Goal: Information Seeking & Learning: Check status

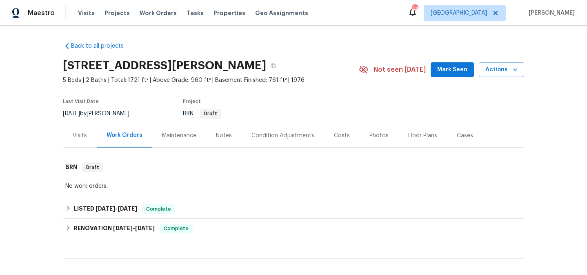
click at [171, 131] on div "Maintenance" at bounding box center [179, 136] width 54 height 24
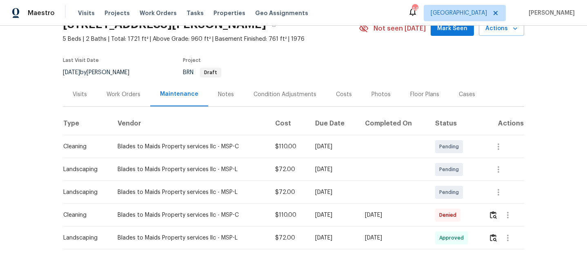
scroll to position [64, 0]
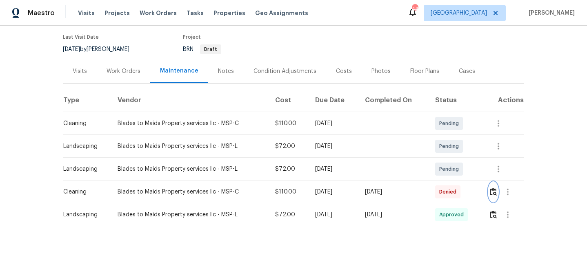
click at [495, 190] on img "button" at bounding box center [493, 192] width 7 height 8
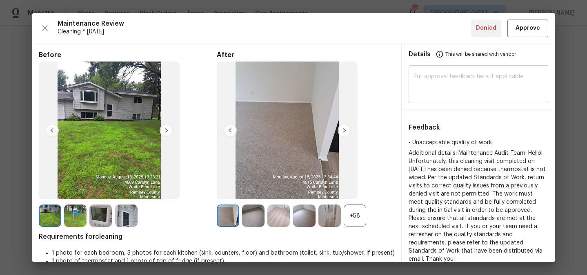
click at [455, 80] on textarea at bounding box center [478, 85] width 130 height 23
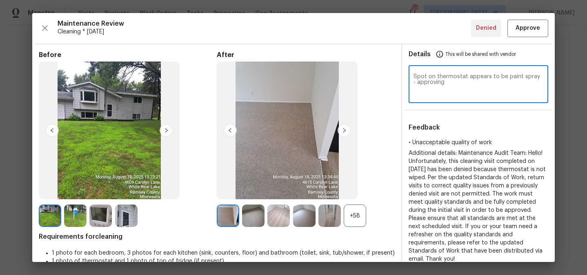
type textarea "Spot on thermostat appears to be paint spray - approving"
click at [520, 26] on span "Approve" at bounding box center [527, 28] width 24 height 10
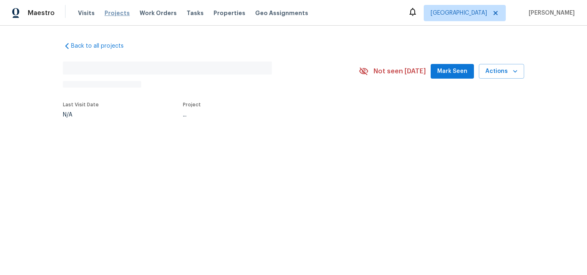
click at [117, 13] on span "Projects" at bounding box center [116, 13] width 25 height 8
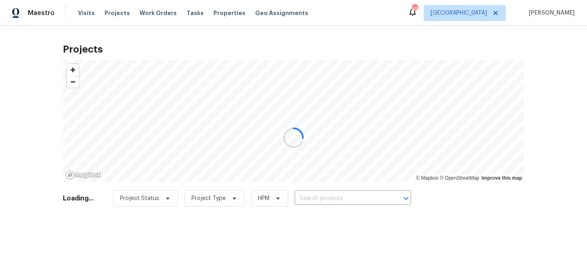
click at [341, 197] on div at bounding box center [293, 137] width 587 height 275
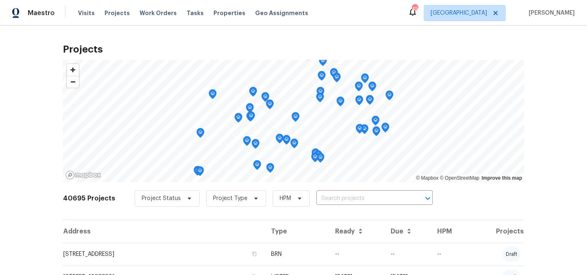
click at [341, 197] on input "text" at bounding box center [362, 199] width 93 height 13
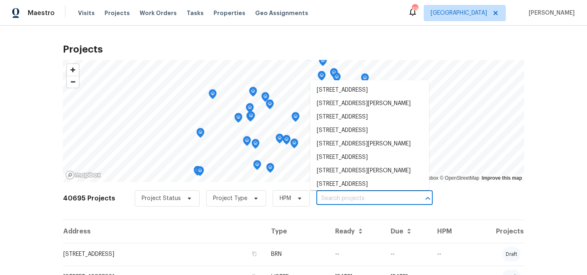
paste input "620 W Solana Cir"
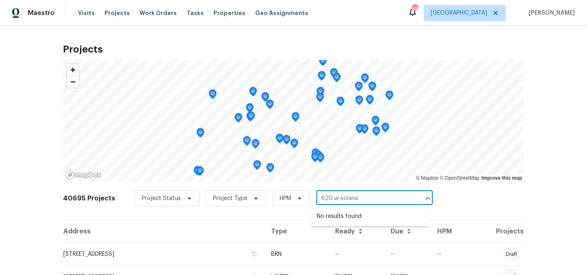
type input "620 w solana"
click at [482, 13] on span "Dallas" at bounding box center [458, 13] width 56 height 8
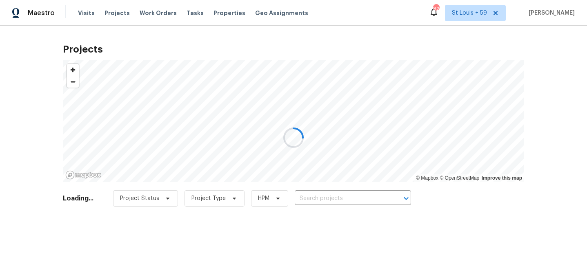
click at [329, 195] on div at bounding box center [293, 137] width 587 height 275
click at [328, 198] on div at bounding box center [293, 137] width 587 height 275
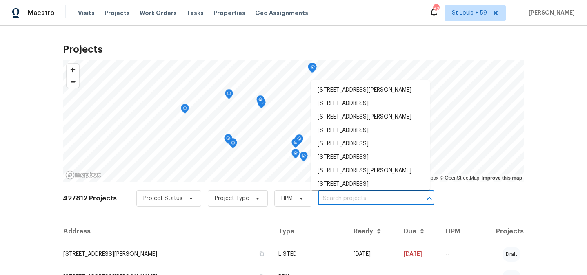
click at [328, 195] on input "text" at bounding box center [364, 199] width 93 height 13
paste input "[STREET_ADDRESS]"
type input "[STREET_ADDRESS]"
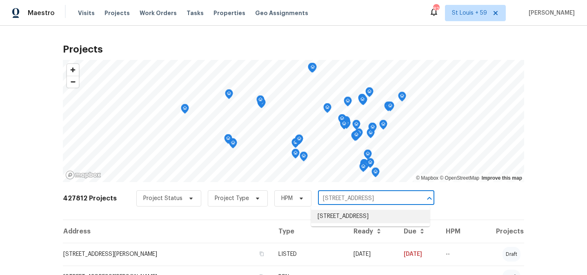
click at [344, 218] on li "[STREET_ADDRESS]" at bounding box center [370, 216] width 119 height 13
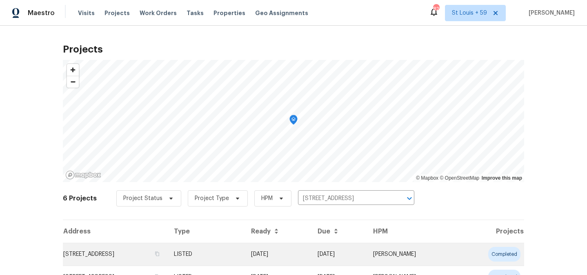
click at [138, 253] on td "[STREET_ADDRESS]" at bounding box center [115, 254] width 104 height 23
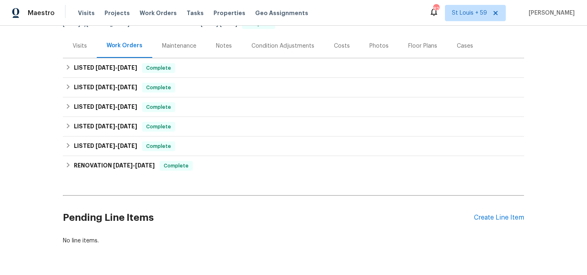
scroll to position [97, 0]
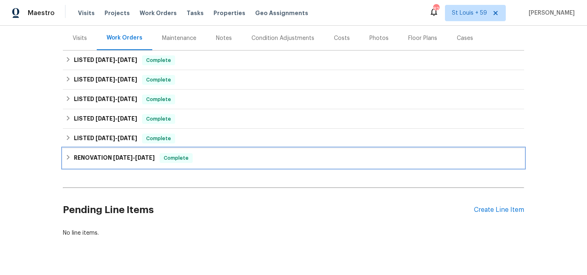
click at [116, 160] on span "[DATE]" at bounding box center [123, 158] width 20 height 6
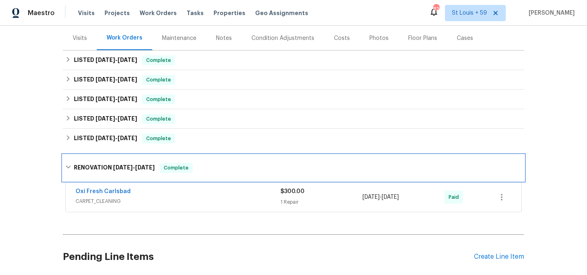
scroll to position [98, 0]
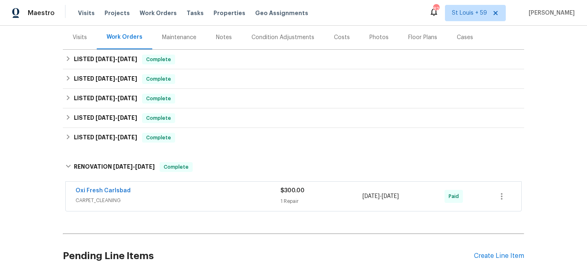
click at [164, 195] on div "Oxi Fresh Carlsbad" at bounding box center [177, 192] width 205 height 10
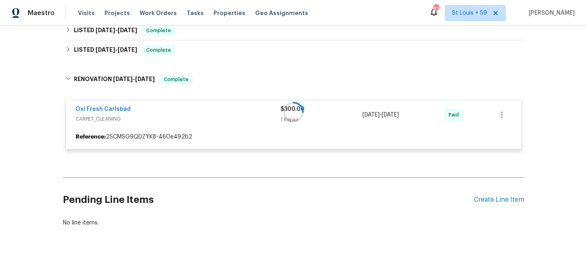
scroll to position [189, 0]
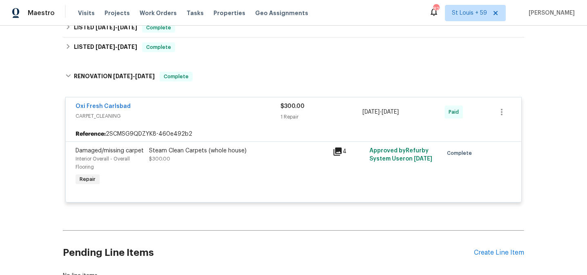
click at [270, 160] on div "Steam Clean Carpets (whole house) $300.00" at bounding box center [238, 155] width 179 height 16
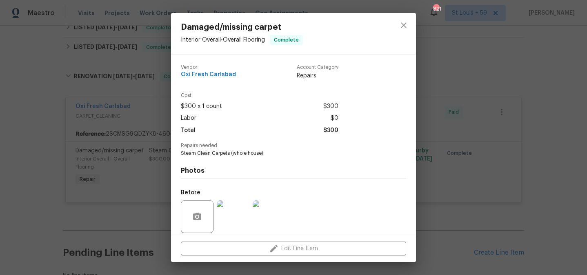
scroll to position [59, 0]
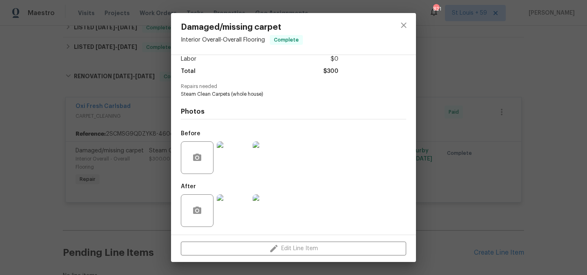
click at [26, 90] on div "Damaged/missing carpet Interior Overall - Overall Flooring Complete Vendor Oxi …" at bounding box center [293, 137] width 587 height 275
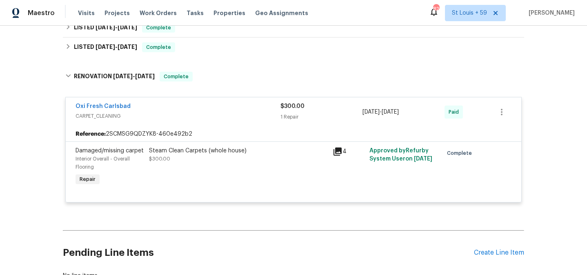
click at [34, 90] on div "Back to all projects [STREET_ADDRESS] 2 Beds | 2 Baths | Total: 1138 ft² | Abov…" at bounding box center [293, 151] width 587 height 250
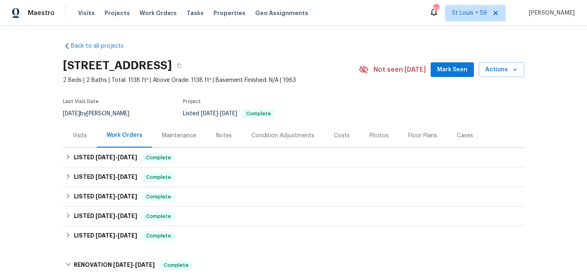
click at [80, 139] on div "Visits" at bounding box center [80, 136] width 14 height 8
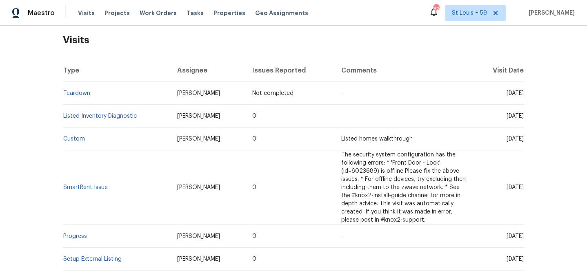
scroll to position [129, 0]
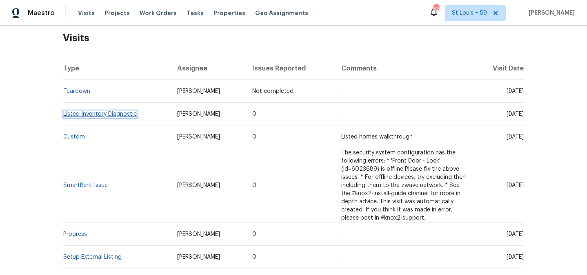
click at [101, 111] on link "Listed Inventory Diagnostic" at bounding box center [99, 114] width 73 height 6
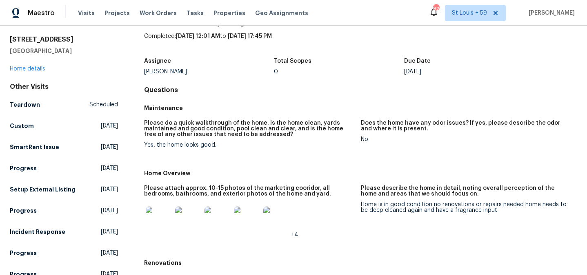
scroll to position [58, 0]
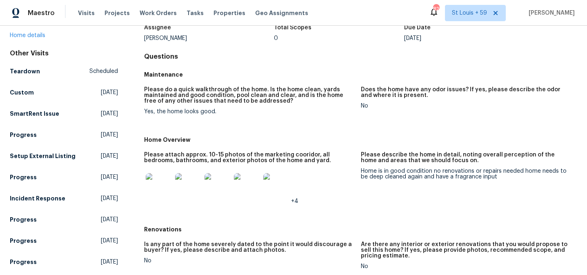
click at [164, 187] on img at bounding box center [159, 186] width 26 height 26
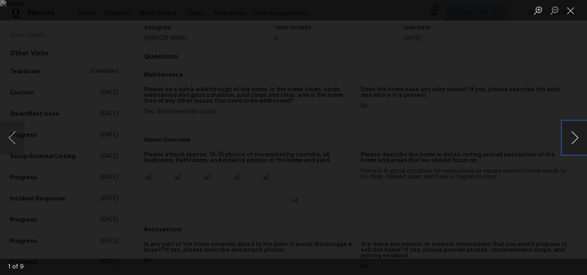
click at [577, 137] on button "Next image" at bounding box center [574, 138] width 24 height 33
click at [577, 136] on button "Next image" at bounding box center [574, 138] width 24 height 33
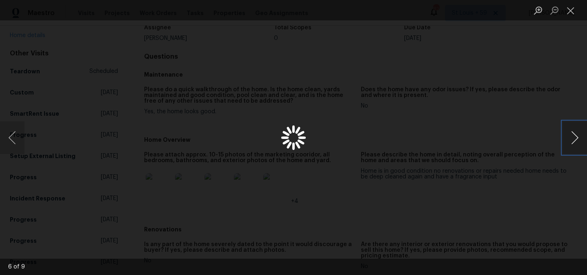
click at [577, 136] on button "Next image" at bounding box center [574, 138] width 24 height 33
click at [473, 131] on div "Lightbox" at bounding box center [293, 137] width 587 height 275
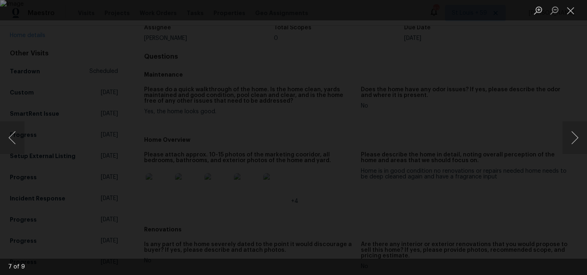
click at [516, 114] on div "Lightbox" at bounding box center [293, 137] width 587 height 275
click at [506, 97] on div "Lightbox" at bounding box center [293, 137] width 587 height 275
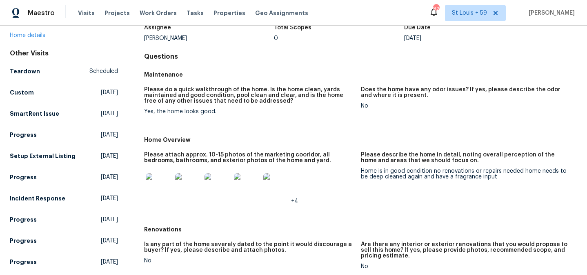
scroll to position [0, 0]
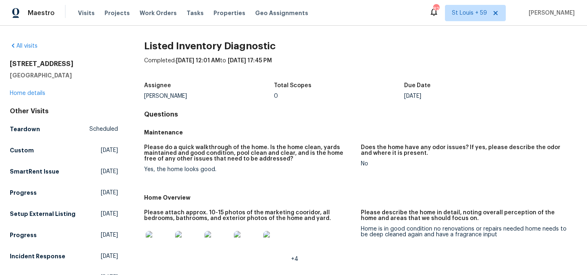
click at [365, 131] on h5 "Maintenance" at bounding box center [360, 132] width 433 height 8
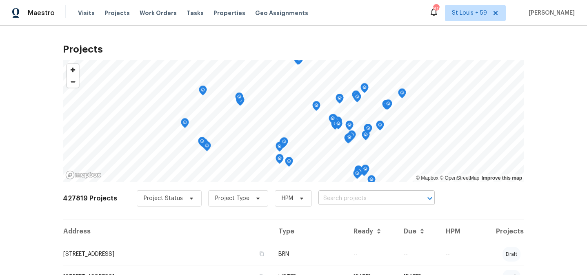
click at [337, 195] on input "text" at bounding box center [364, 199] width 93 height 13
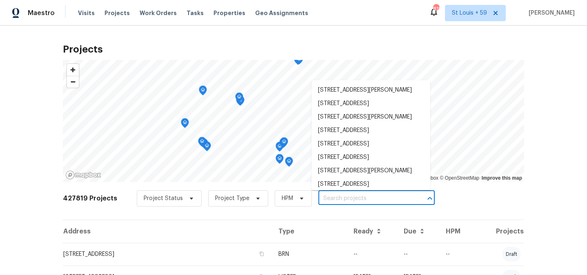
paste input "[STREET_ADDRESS][PERSON_NAME]"
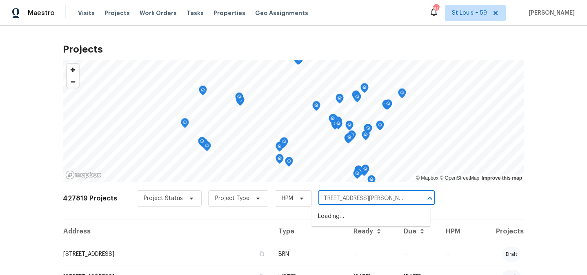
scroll to position [0, 26]
drag, startPoint x: 346, startPoint y: 198, endPoint x: 432, endPoint y: 198, distance: 85.3
click at [432, 198] on div "427819 Projects Project Status Project Type HPM [STREET_ADDRESS][PERSON_NAME] ​" at bounding box center [293, 203] width 461 height 33
type input "16223 Summer [PERSON_NAME]"
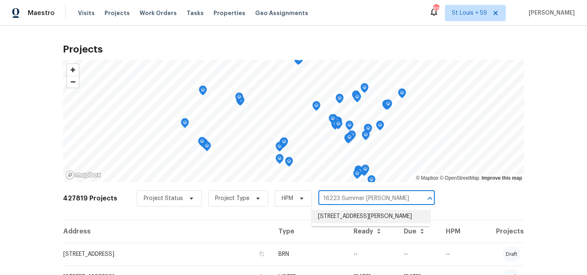
click at [341, 212] on li "[STREET_ADDRESS][PERSON_NAME]" at bounding box center [370, 216] width 119 height 13
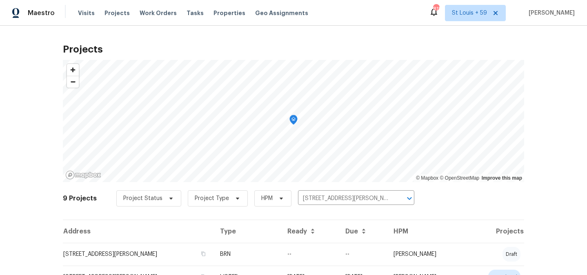
scroll to position [110, 0]
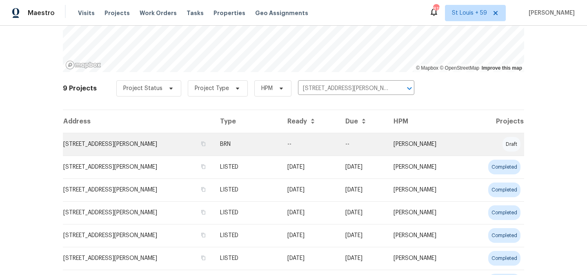
click at [110, 145] on td "[STREET_ADDRESS][PERSON_NAME]" at bounding box center [138, 144] width 151 height 23
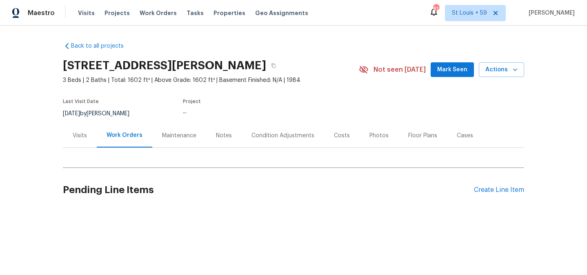
click at [85, 132] on div "Visits" at bounding box center [80, 136] width 14 height 8
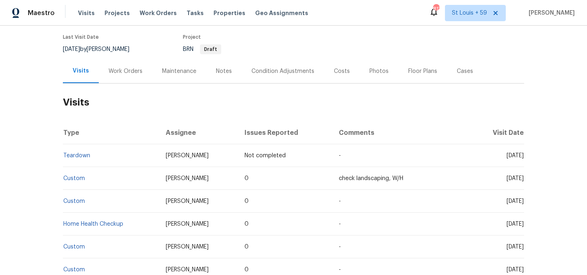
scroll to position [91, 0]
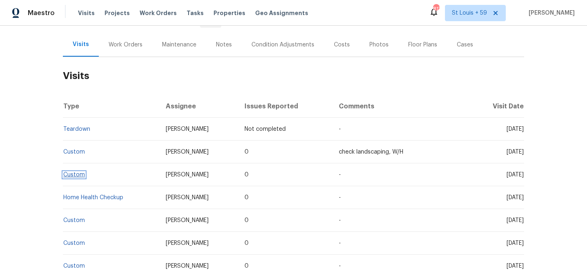
click at [72, 175] on link "Custom" at bounding box center [74, 175] width 22 height 6
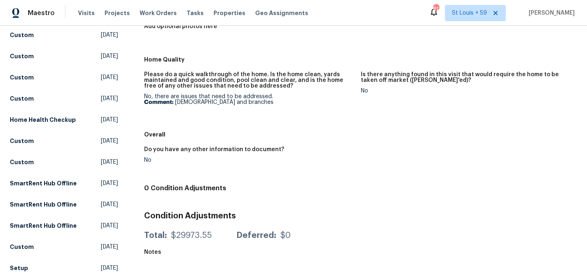
scroll to position [173, 0]
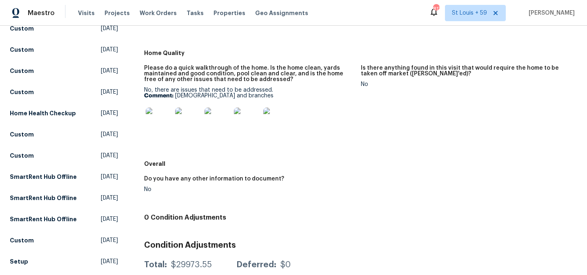
click at [189, 117] on img at bounding box center [188, 121] width 26 height 26
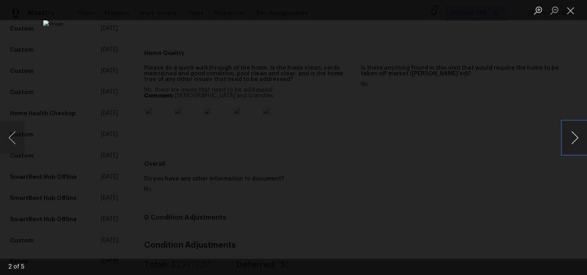
click at [570, 127] on button "Next image" at bounding box center [574, 138] width 24 height 33
click at [569, 132] on button "Next image" at bounding box center [574, 138] width 24 height 33
click at [443, 145] on div "Lightbox" at bounding box center [293, 137] width 587 height 275
click at [272, 124] on div "Lightbox" at bounding box center [293, 137] width 587 height 275
click at [272, 124] on div "This image failed to load" at bounding box center [293, 137] width 587 height 275
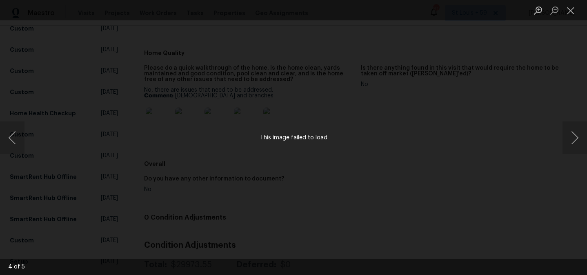
click at [267, 121] on div "This image failed to load" at bounding box center [293, 137] width 587 height 275
click at [570, 11] on button "Close lightbox" at bounding box center [570, 10] width 16 height 14
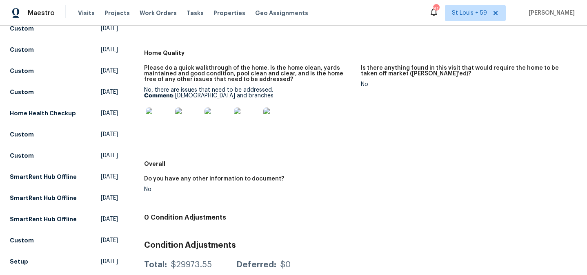
click at [218, 122] on img at bounding box center [217, 121] width 26 height 26
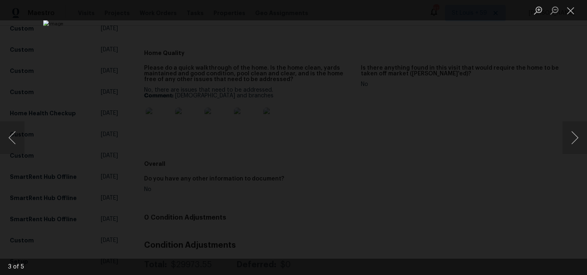
click at [97, 154] on div "Lightbox" at bounding box center [293, 137] width 587 height 275
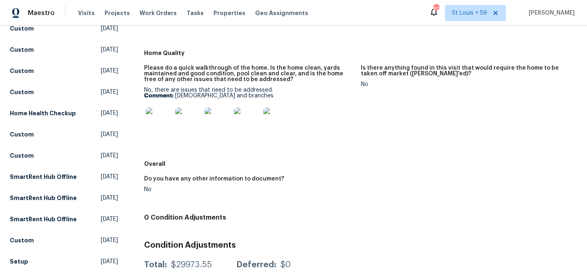
click at [180, 115] on img at bounding box center [188, 121] width 26 height 26
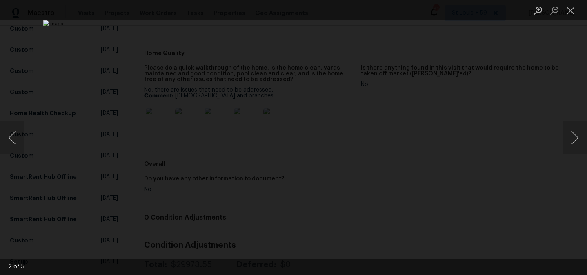
click at [83, 106] on div "Lightbox" at bounding box center [293, 137] width 587 height 275
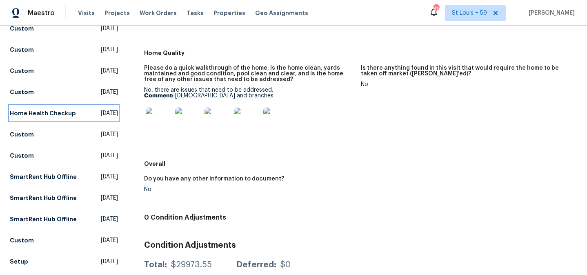
click at [83, 106] on link "Home Health Checkup Tue, Apr 08 2025" at bounding box center [64, 113] width 108 height 15
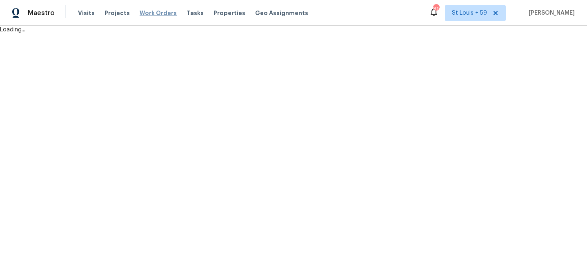
click at [140, 14] on span "Work Orders" at bounding box center [158, 13] width 37 height 8
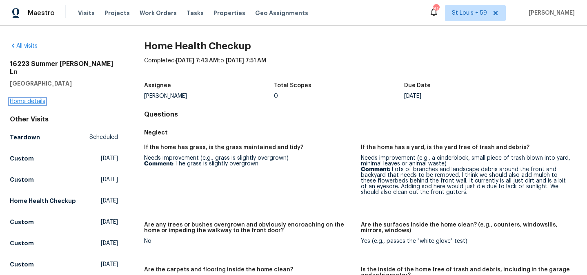
click at [31, 99] on link "Home details" at bounding box center [27, 102] width 35 height 6
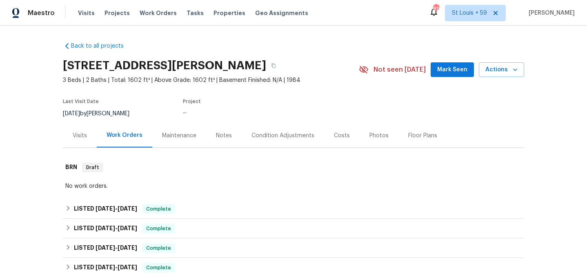
click at [189, 140] on div "Maintenance" at bounding box center [179, 136] width 54 height 24
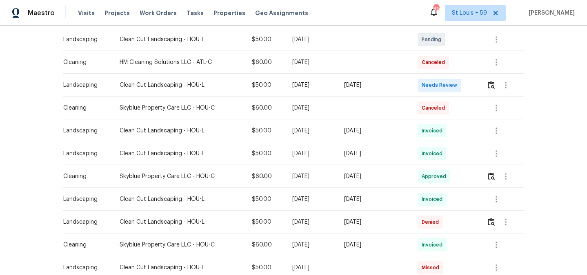
scroll to position [203, 0]
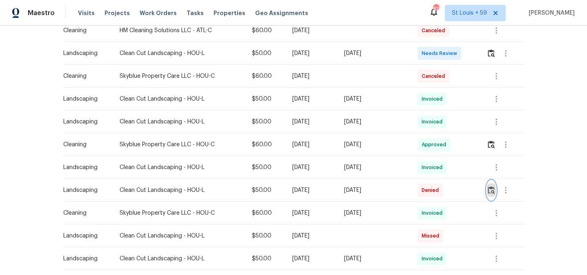
click at [494, 189] on img "button" at bounding box center [490, 190] width 7 height 8
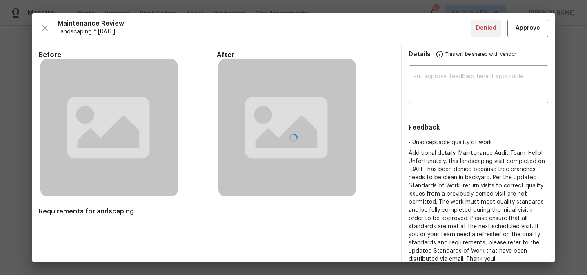
click at [425, 82] on div at bounding box center [293, 137] width 522 height 249
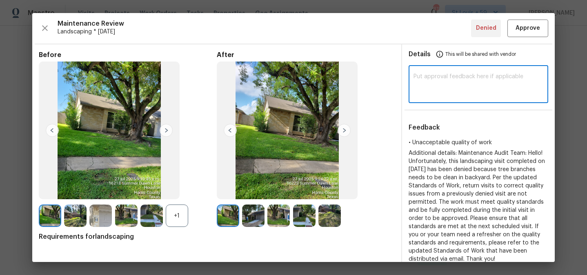
click at [423, 79] on textarea at bounding box center [478, 85] width 130 height 23
click at [343, 130] on img at bounding box center [343, 130] width 13 height 13
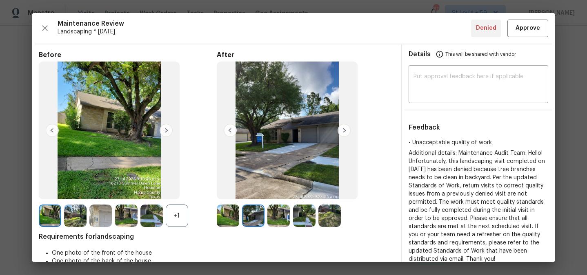
click at [343, 130] on img at bounding box center [343, 130] width 13 height 13
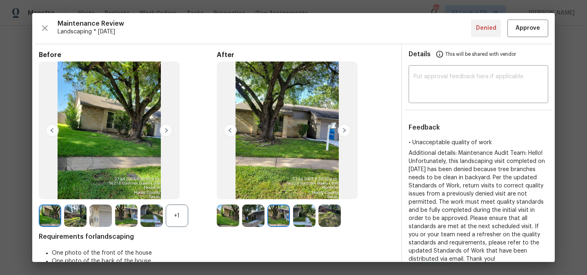
click at [229, 125] on img at bounding box center [230, 130] width 13 height 13
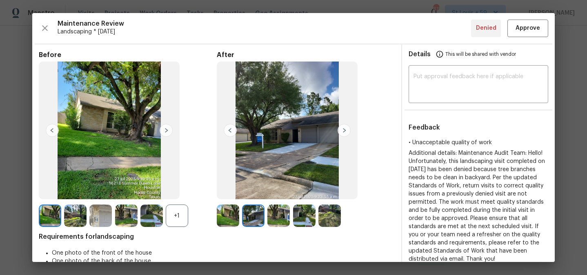
click at [347, 130] on img at bounding box center [343, 130] width 13 height 13
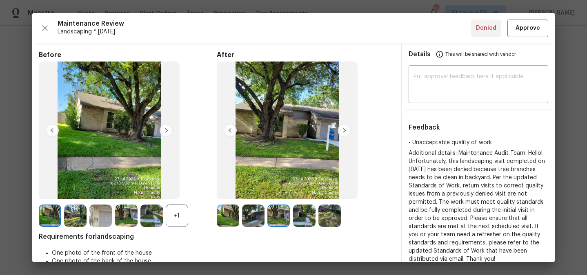
click at [347, 130] on img at bounding box center [343, 130] width 13 height 13
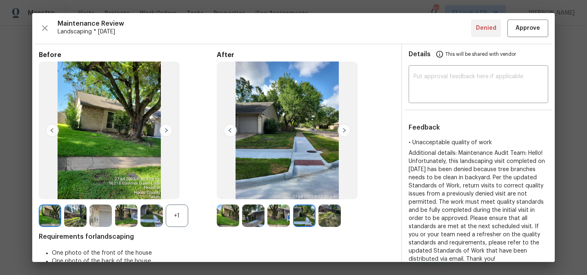
click at [347, 131] on img at bounding box center [343, 130] width 13 height 13
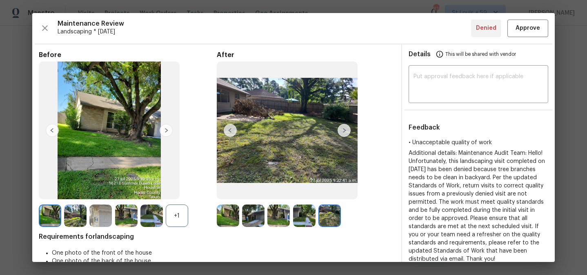
click at [347, 131] on img at bounding box center [343, 130] width 13 height 13
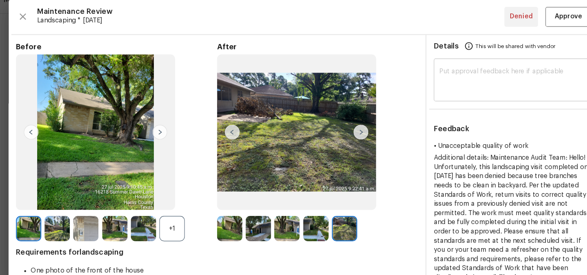
click at [457, 80] on textarea at bounding box center [478, 85] width 130 height 23
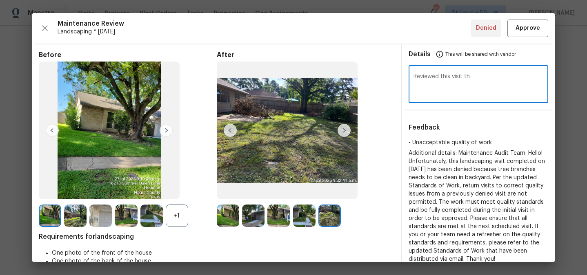
type textarea "Reviewed this visit thr"
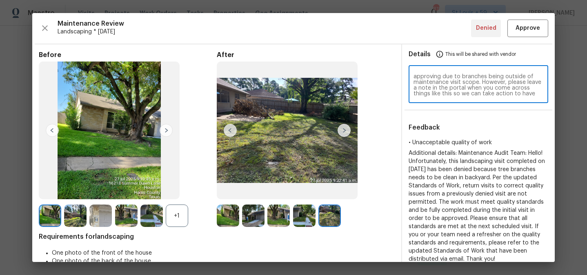
scroll to position [11, 0]
type textarea "Came across this visit while reviewing - approving due to branches being outsid…"
click at [536, 32] on span "Approve" at bounding box center [527, 28] width 24 height 10
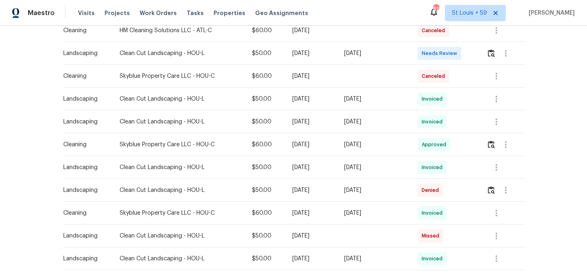
click at [533, 142] on div "Back to all projects 16223 Summer Dawn Ln, Houston, TX 77095 3 Beds | 2 Baths |…" at bounding box center [293, 151] width 587 height 250
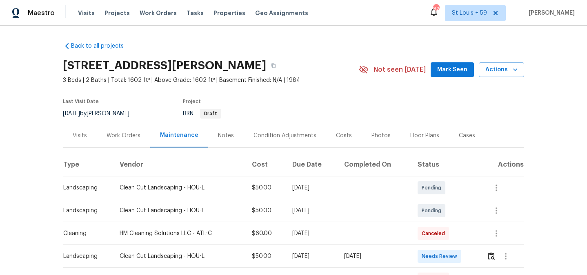
click at [122, 137] on div "Work Orders" at bounding box center [123, 136] width 34 height 8
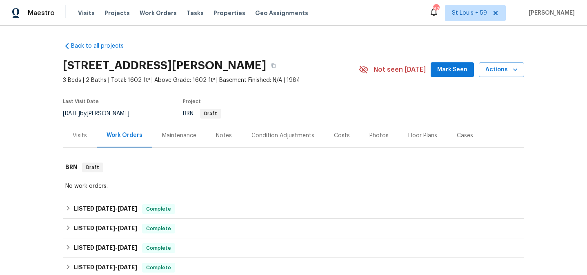
click at [47, 142] on div "Back to all projects [STREET_ADDRESS][PERSON_NAME] 3 Beds | 2 Baths | Total: 16…" at bounding box center [293, 151] width 587 height 250
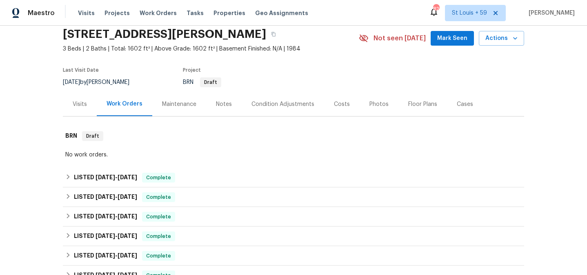
scroll to position [33, 0]
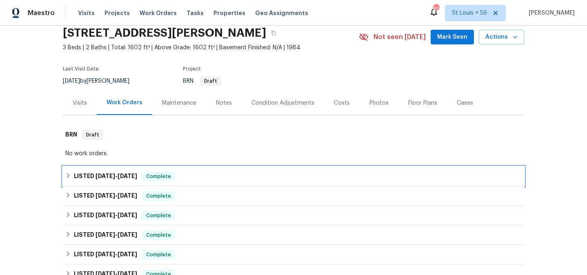
click at [100, 176] on span "7/24/25" at bounding box center [105, 176] width 20 height 6
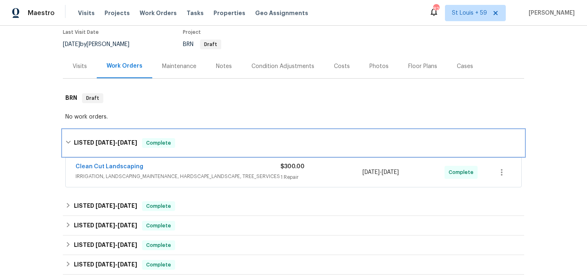
scroll to position [77, 0]
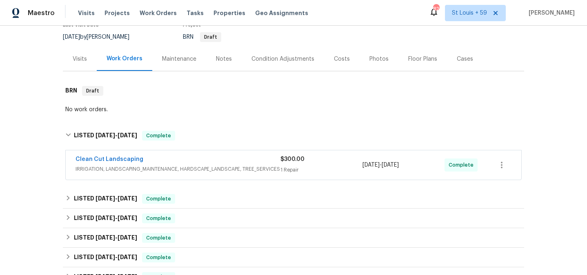
click at [181, 170] on span "IRRIGATION, LANDSCAPING_MAINTENANCE, HARDSCAPE_LANDSCAPE, TREE_SERVICES" at bounding box center [177, 169] width 205 height 8
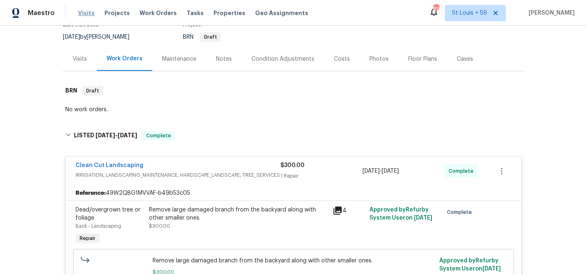
click at [90, 13] on span "Visits" at bounding box center [86, 13] width 17 height 8
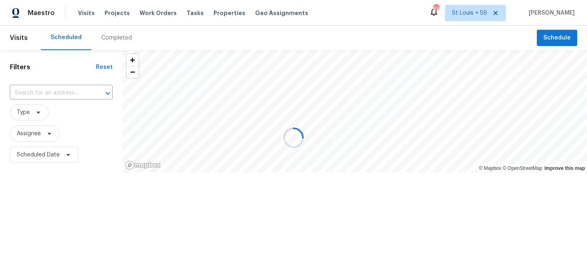
click at [40, 109] on div at bounding box center [293, 137] width 587 height 275
click at [35, 113] on div at bounding box center [293, 137] width 587 height 275
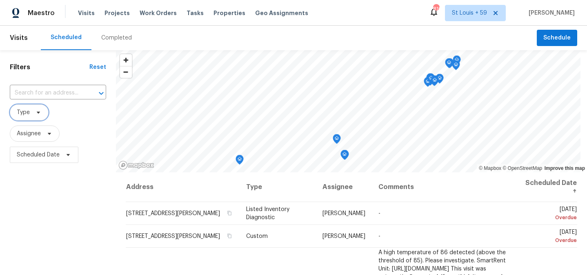
click at [35, 113] on icon at bounding box center [38, 112] width 7 height 7
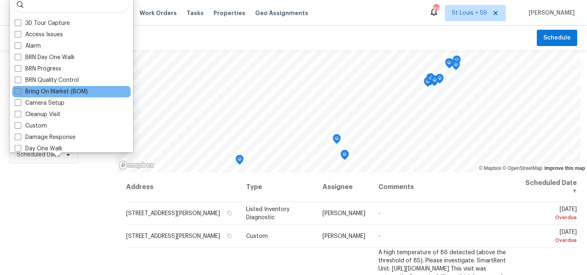
scroll to position [4, 0]
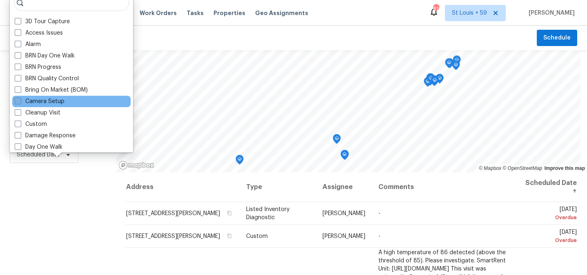
click at [60, 103] on label "Camera Setup" at bounding box center [40, 101] width 50 height 8
click at [20, 103] on input "Camera Setup" at bounding box center [17, 99] width 5 height 5
checkbox input "true"
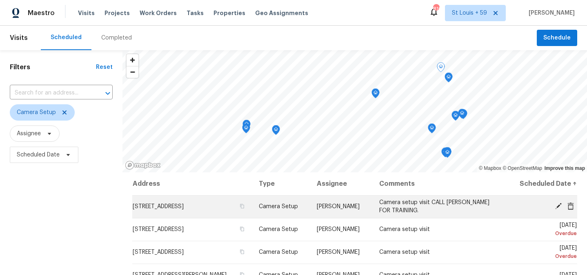
click at [221, 210] on td "20612 Kingsville St, Harper Woods, MI 48225" at bounding box center [192, 206] width 120 height 23
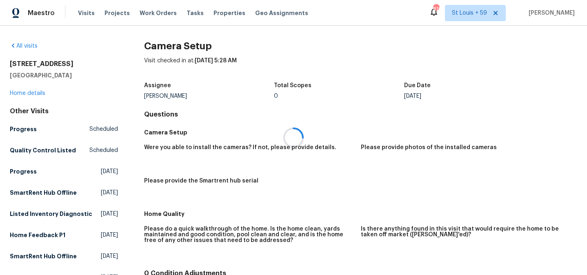
click at [28, 43] on div at bounding box center [293, 137] width 587 height 275
click at [28, 47] on div at bounding box center [293, 137] width 587 height 275
click at [28, 47] on link "All visits" at bounding box center [24, 46] width 28 height 6
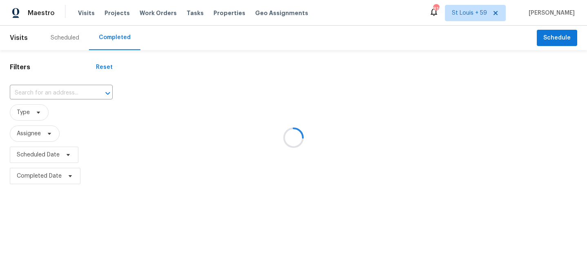
click at [28, 47] on div at bounding box center [293, 137] width 587 height 275
click at [35, 118] on div at bounding box center [293, 137] width 587 height 275
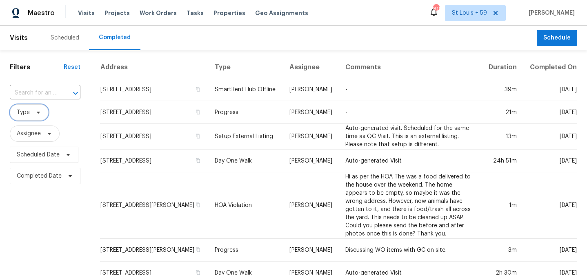
click at [34, 114] on span at bounding box center [37, 112] width 9 height 7
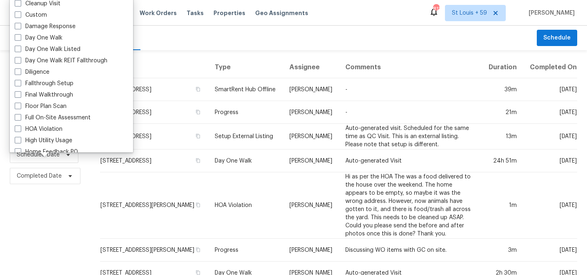
scroll to position [119, 0]
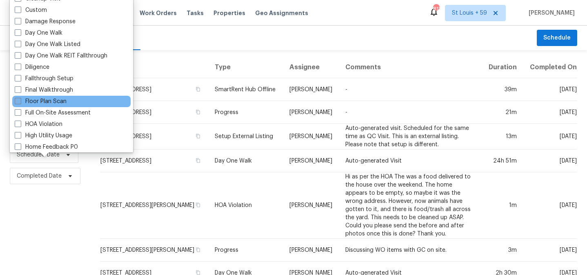
click at [54, 100] on label "Floor Plan Scan" at bounding box center [41, 101] width 52 height 8
click at [20, 100] on input "Floor Plan Scan" at bounding box center [17, 99] width 5 height 5
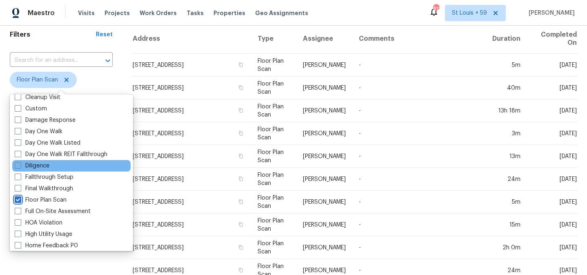
scroll to position [125, 0]
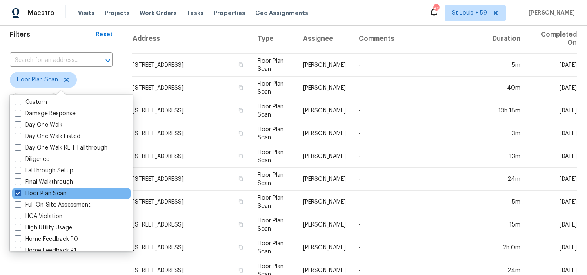
click at [19, 193] on span at bounding box center [18, 193] width 7 height 7
click at [19, 193] on input "Floor Plan Scan" at bounding box center [17, 192] width 5 height 5
checkbox input "false"
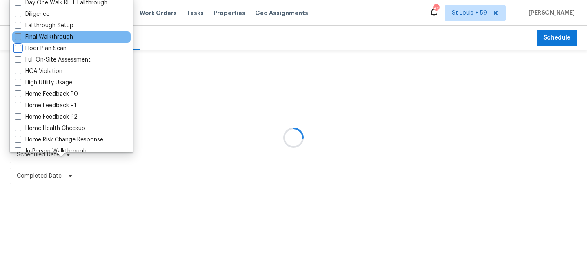
scroll to position [177, 0]
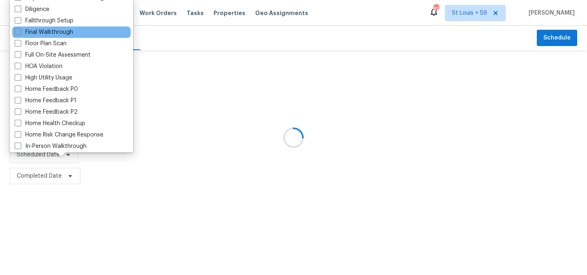
click at [60, 81] on label "High Utility Usage" at bounding box center [44, 78] width 58 height 8
click at [20, 79] on input "High Utility Usage" at bounding box center [17, 76] width 5 height 5
checkbox input "true"
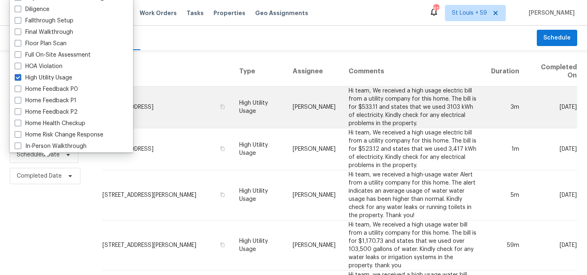
click at [338, 102] on td "Nick Pulliam" at bounding box center [314, 107] width 56 height 42
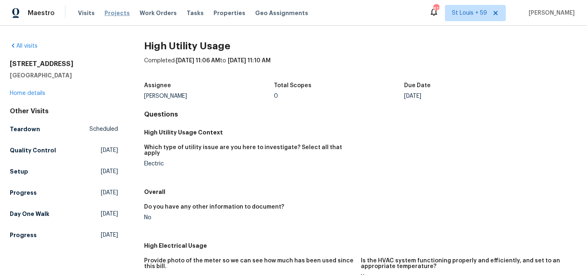
click at [116, 14] on span "Projects" at bounding box center [116, 13] width 25 height 8
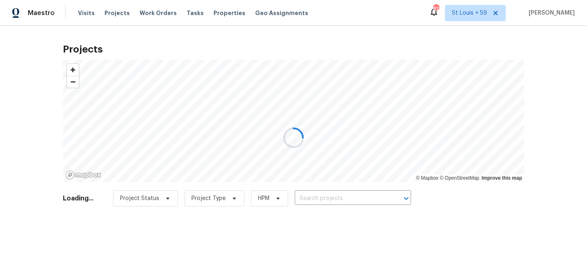
click at [345, 200] on div at bounding box center [293, 137] width 587 height 275
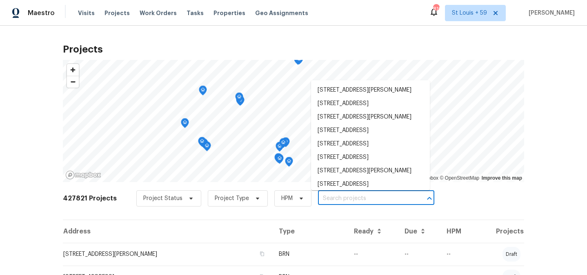
click at [345, 200] on input "text" at bounding box center [364, 199] width 93 height 13
paste input "https://docs.google.com/spreadsheets/d/1pRTacR-RYsaAIpUtQbBrDPBIMRudAueOrx-RF-S…"
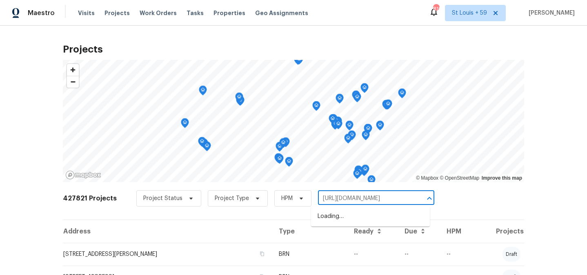
scroll to position [0, 268]
type input "https://docs.google.com/spreadsheets/d/1pRTacR-RYsaAIpUtQbBrDPBIMRudAueOrx-RF-S…"
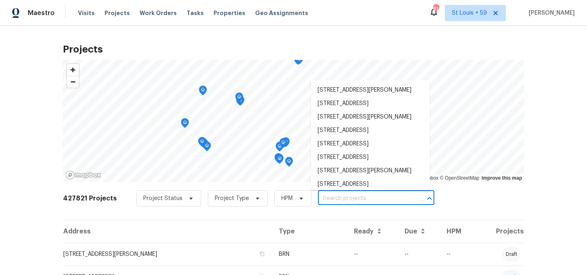
scroll to position [0, 0]
paste input "21415 Park Mount Dr Katy, TX 77450"
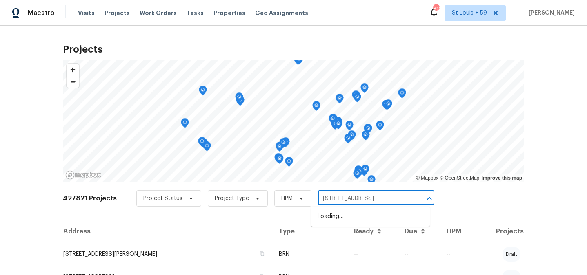
drag, startPoint x: 360, startPoint y: 199, endPoint x: 416, endPoint y: 199, distance: 56.7
click at [416, 199] on div "21415 Park Mount Dr Katy, TX 77450 ​" at bounding box center [376, 199] width 116 height 13
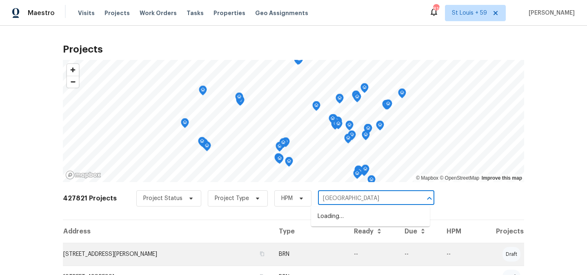
type input "21415 Park Mount"
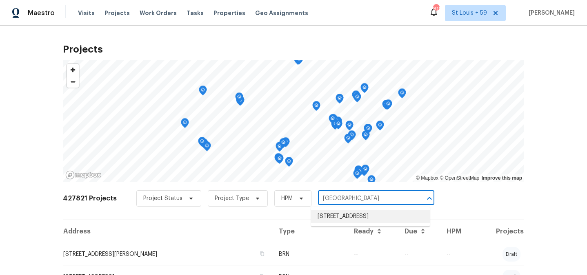
click at [378, 217] on li "21415 Park Mount Dr, Katy, TX 77450" at bounding box center [370, 216] width 119 height 13
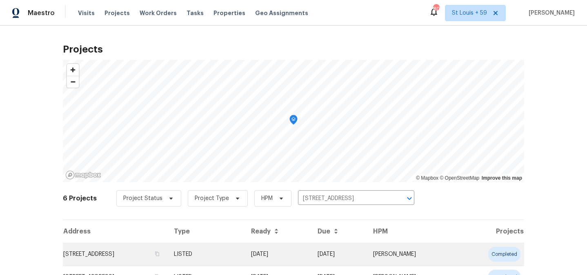
click at [131, 252] on td "21415 Park Mount Dr, Katy, TX 77450" at bounding box center [115, 254] width 104 height 23
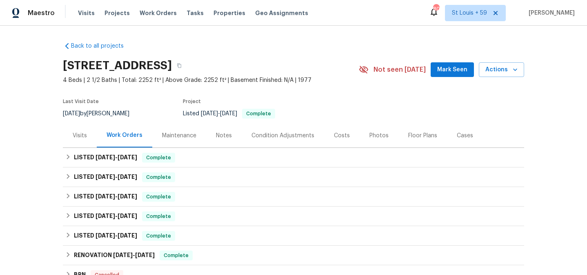
click at [86, 132] on div "Visits" at bounding box center [80, 136] width 14 height 8
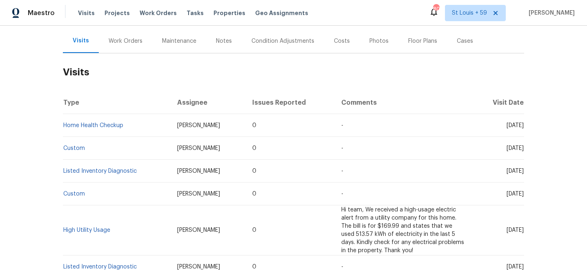
scroll to position [135, 0]
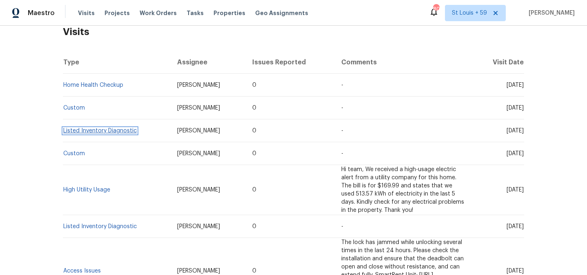
click at [108, 128] on link "Listed Inventory Diagnostic" at bounding box center [99, 131] width 73 height 6
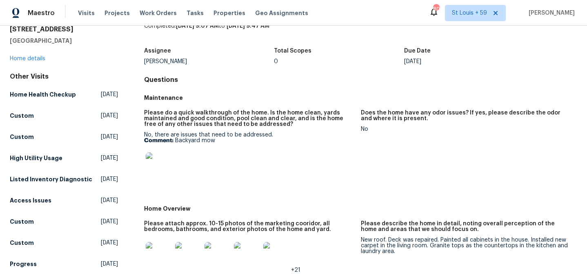
scroll to position [83, 0]
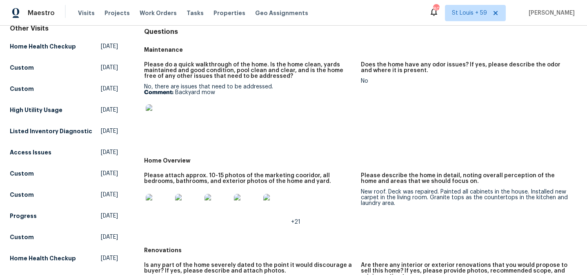
click at [158, 118] on img at bounding box center [159, 117] width 26 height 26
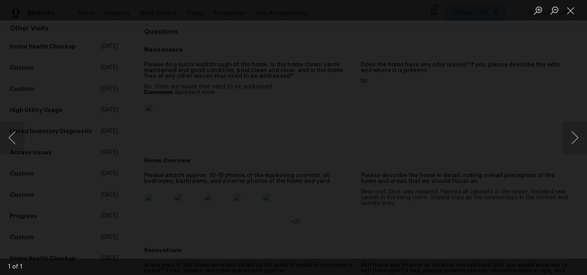
click at [98, 30] on img "Lightbox" at bounding box center [220, 208] width 2716 height 1275
click at [64, 62] on div "Lightbox" at bounding box center [293, 137] width 587 height 275
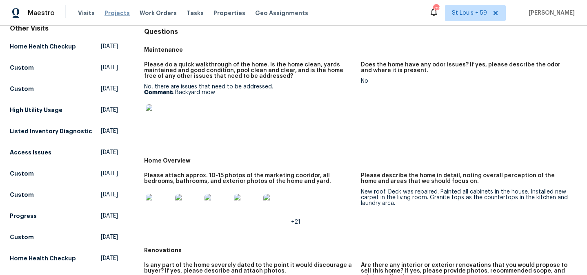
click at [109, 14] on span "Projects" at bounding box center [116, 13] width 25 height 8
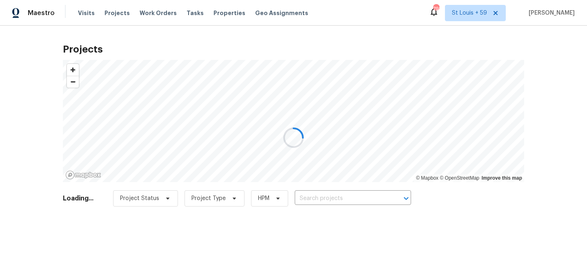
click at [314, 193] on div at bounding box center [293, 137] width 587 height 275
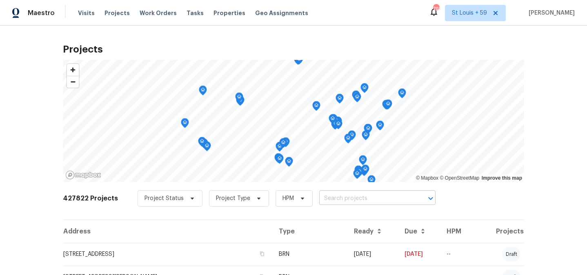
click at [319, 204] on input "text" at bounding box center [365, 199] width 93 height 13
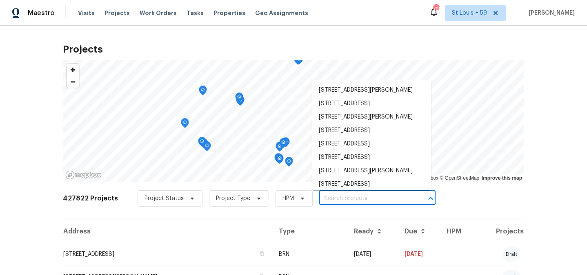
paste input "1521 NW 80th Ave Apt H, Margate, FL 33063"
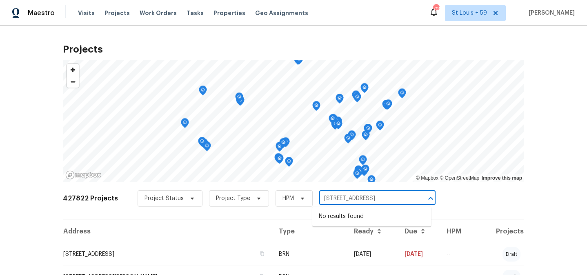
drag, startPoint x: 340, startPoint y: 200, endPoint x: 424, endPoint y: 203, distance: 83.7
click at [424, 203] on div "1521 NW 80th Ave Apt H, Margate, FL 33063 ​" at bounding box center [377, 199] width 116 height 13
click at [361, 198] on input "1521 NW 80th Ave Apt H, Margate, FL 33063" at bounding box center [365, 199] width 93 height 13
drag, startPoint x: 367, startPoint y: 201, endPoint x: 411, endPoint y: 201, distance: 44.1
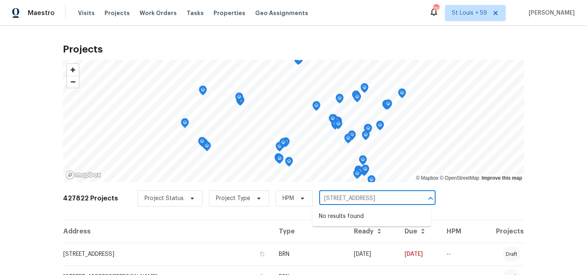
click at [411, 201] on div "1521 NW 80th Ave Apt H, Margate, FL 33063 ​" at bounding box center [377, 199] width 116 height 13
type input "1521 NW 80th"
click at [380, 224] on li "1521 NW 80th Ave Apt H, Margate, FL 33063" at bounding box center [371, 216] width 119 height 13
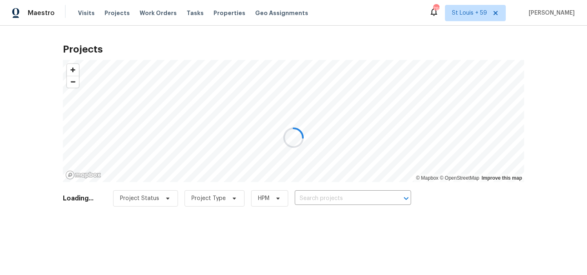
type input "1521 NW 80th Ave Apt H, Margate, FL 33063"
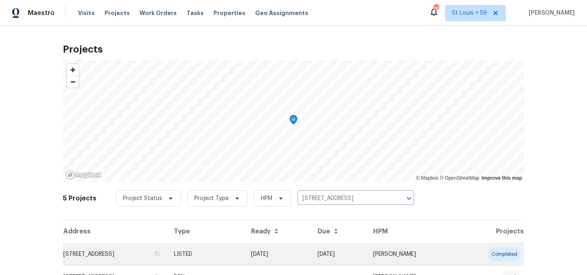
click at [142, 248] on td "1521 NW 80th Ave Apt H, Margate, FL 33063" at bounding box center [115, 254] width 104 height 23
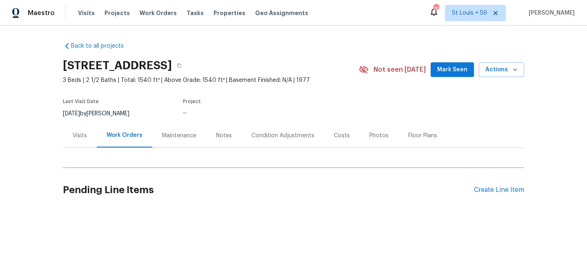
click at [83, 135] on div "Visits" at bounding box center [80, 136] width 14 height 8
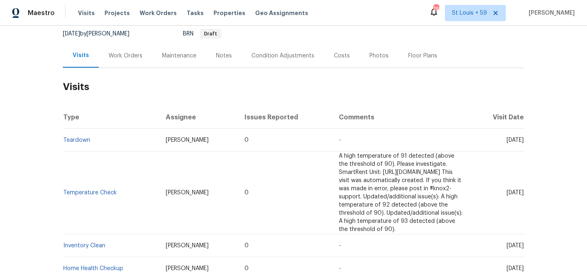
scroll to position [86, 0]
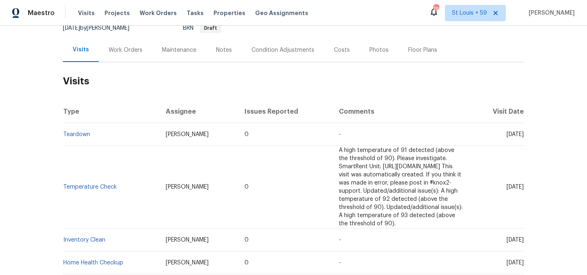
click at [106, 182] on td "Temperature Check" at bounding box center [111, 187] width 96 height 83
click at [106, 184] on link "Temperature Check" at bounding box center [89, 187] width 53 height 6
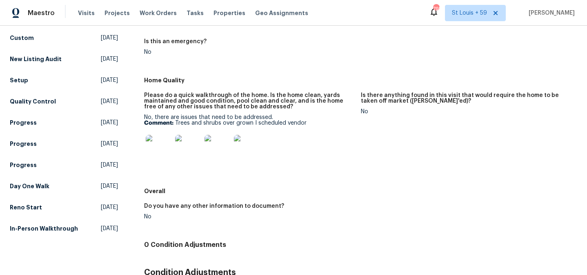
scroll to position [216, 0]
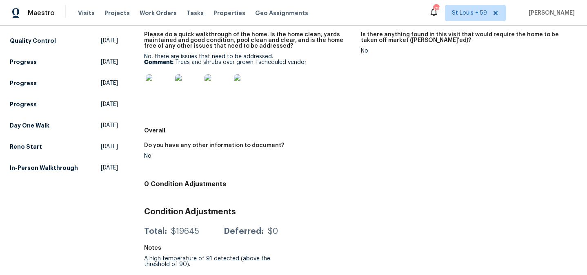
click at [158, 89] on img at bounding box center [159, 87] width 26 height 26
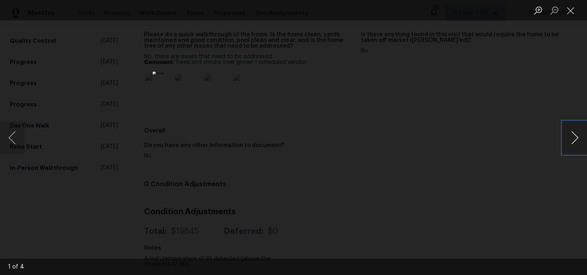
click at [574, 136] on button "Next image" at bounding box center [574, 138] width 24 height 33
